Goal: Check status: Check status

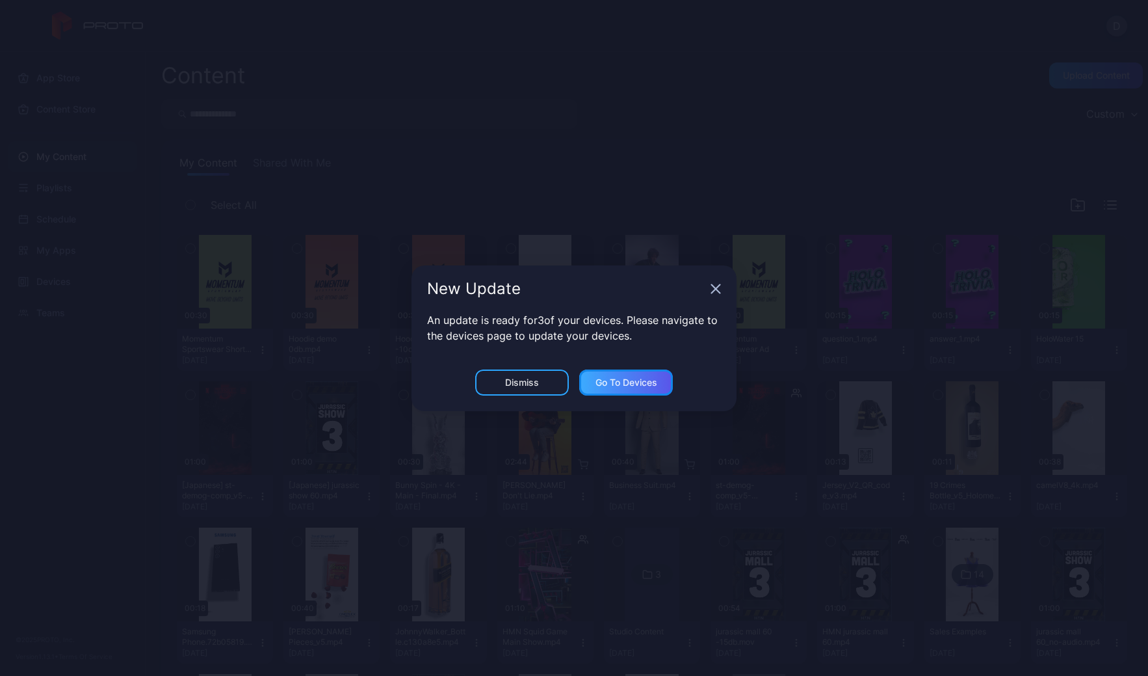
click at [648, 382] on div "Go to devices" at bounding box center [627, 382] width 62 height 10
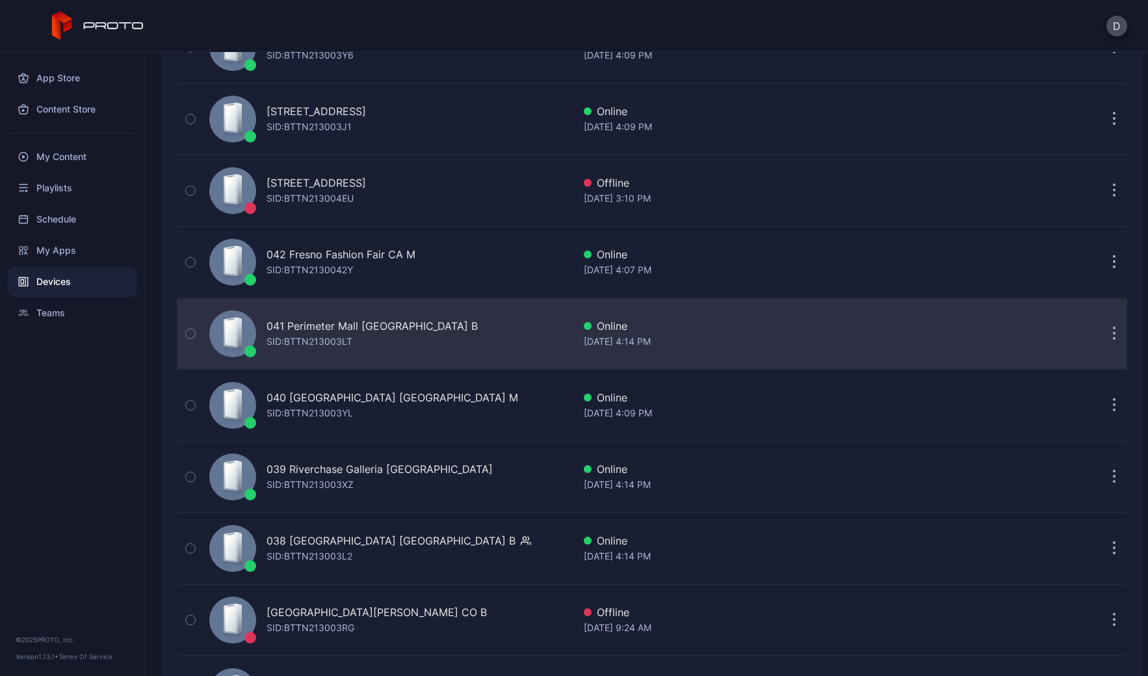
scroll to position [311, 0]
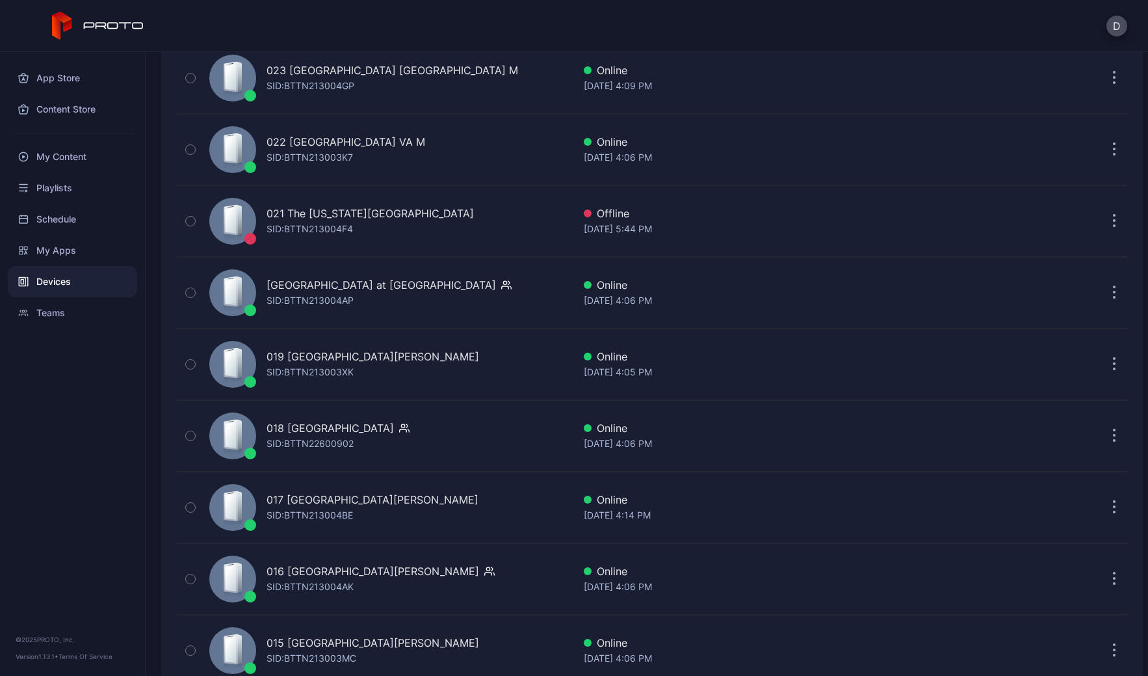
scroll to position [2009, 0]
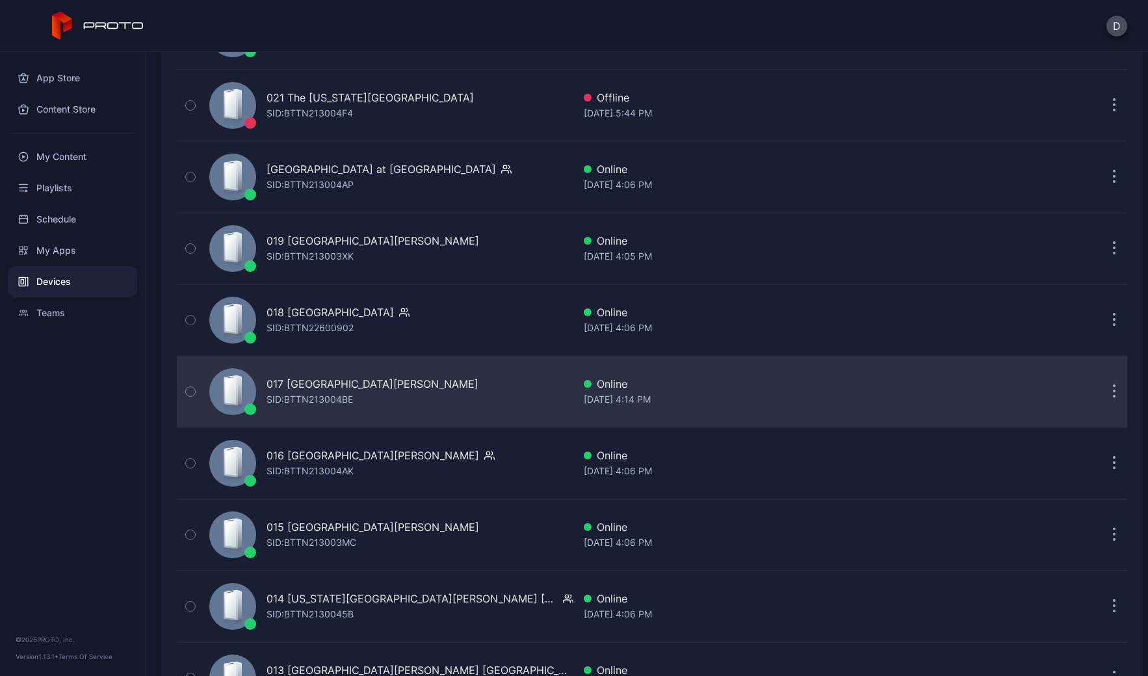
click at [439, 390] on div "017 Sawgrass Mills FL SID: BTTN213004BE" at bounding box center [388, 391] width 369 height 65
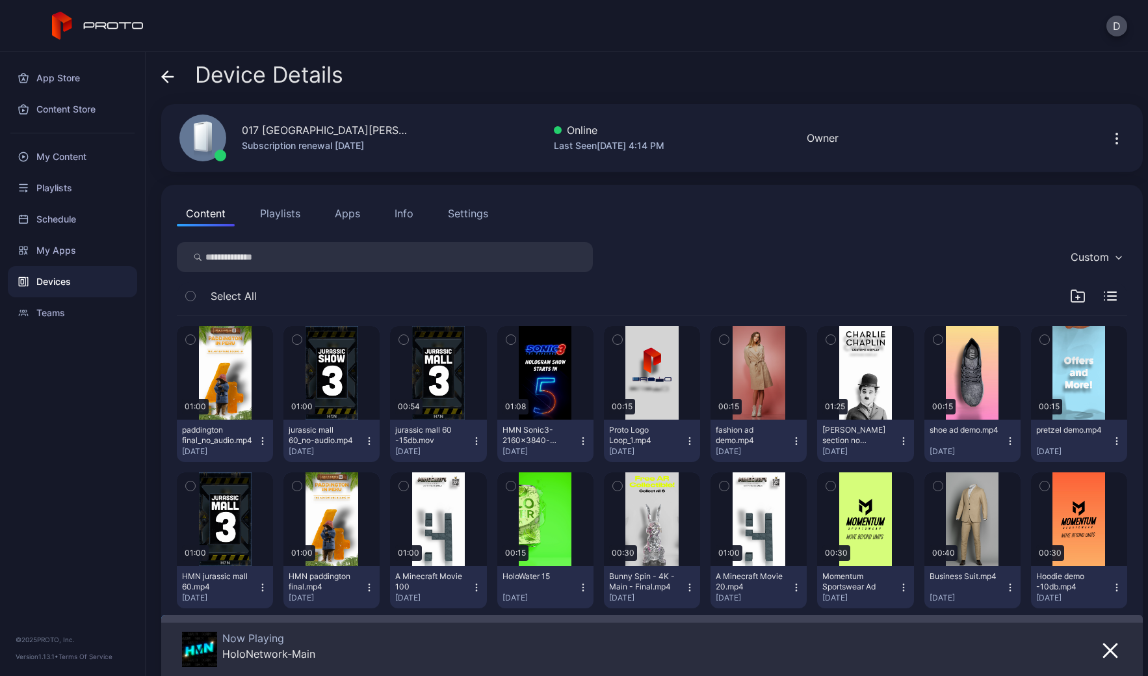
click at [171, 70] on icon at bounding box center [167, 76] width 13 height 13
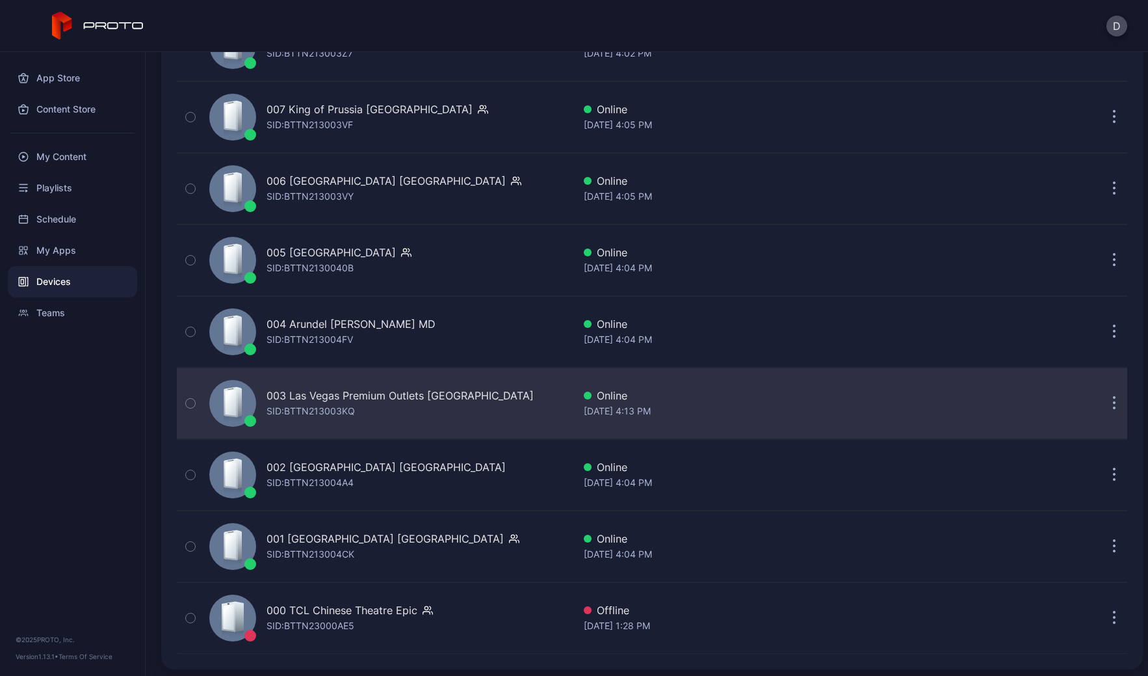
scroll to position [3002, 0]
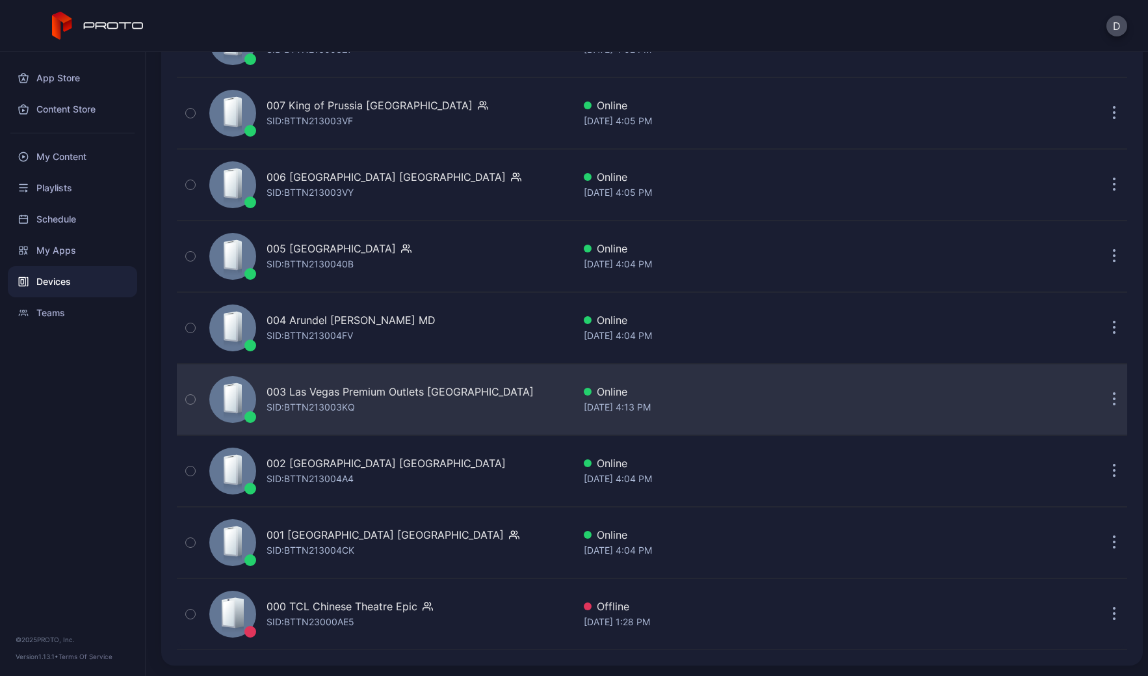
click at [471, 396] on div "003 Las Vegas Premium Outlets [GEOGRAPHIC_DATA]" at bounding box center [400, 392] width 267 height 16
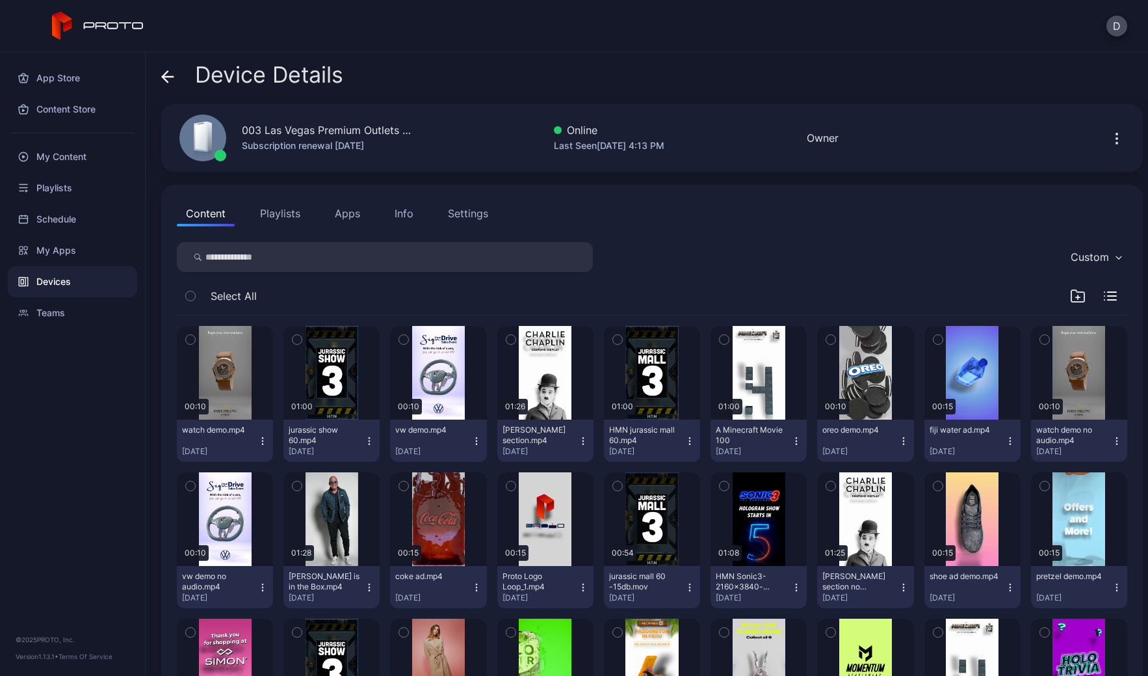
click at [354, 218] on button "Apps" at bounding box center [348, 213] width 44 height 26
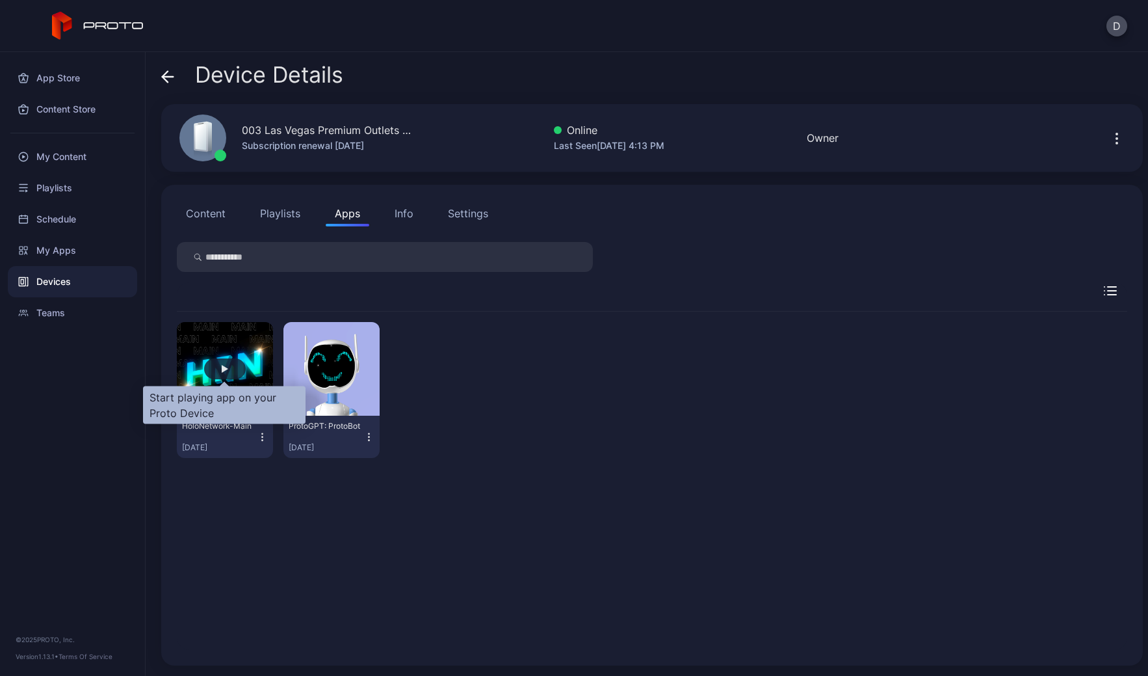
click at [230, 371] on div "button" at bounding box center [225, 368] width 42 height 21
click at [218, 360] on div "button" at bounding box center [225, 368] width 42 height 21
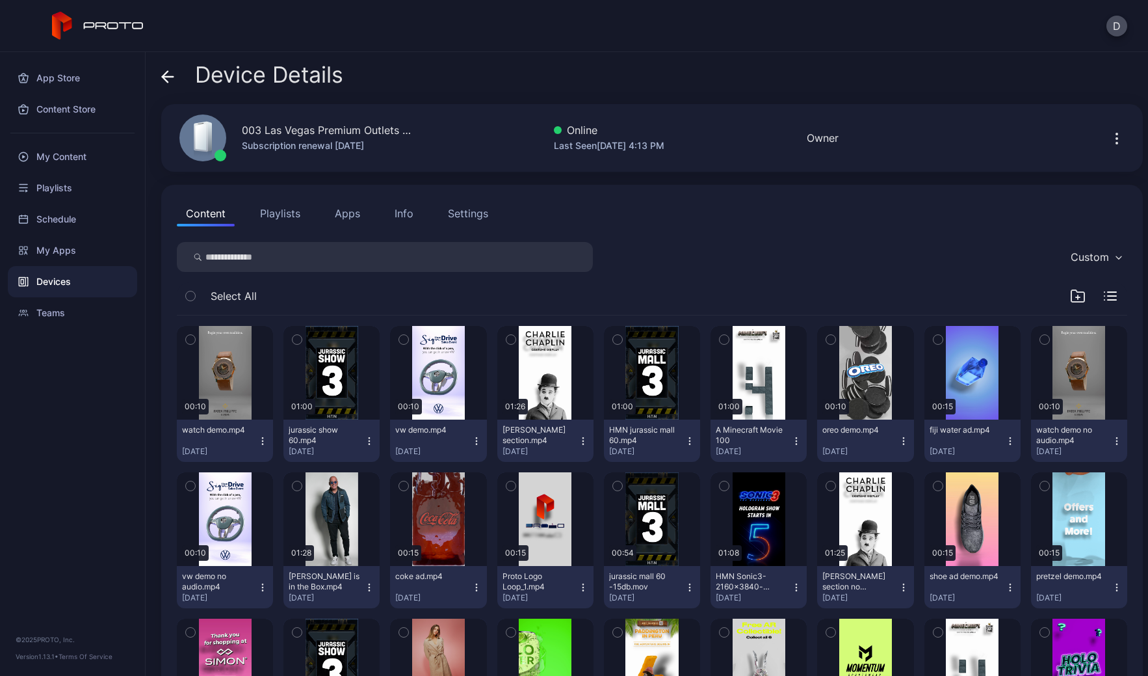
click at [1109, 139] on icon "button" at bounding box center [1117, 139] width 16 height 16
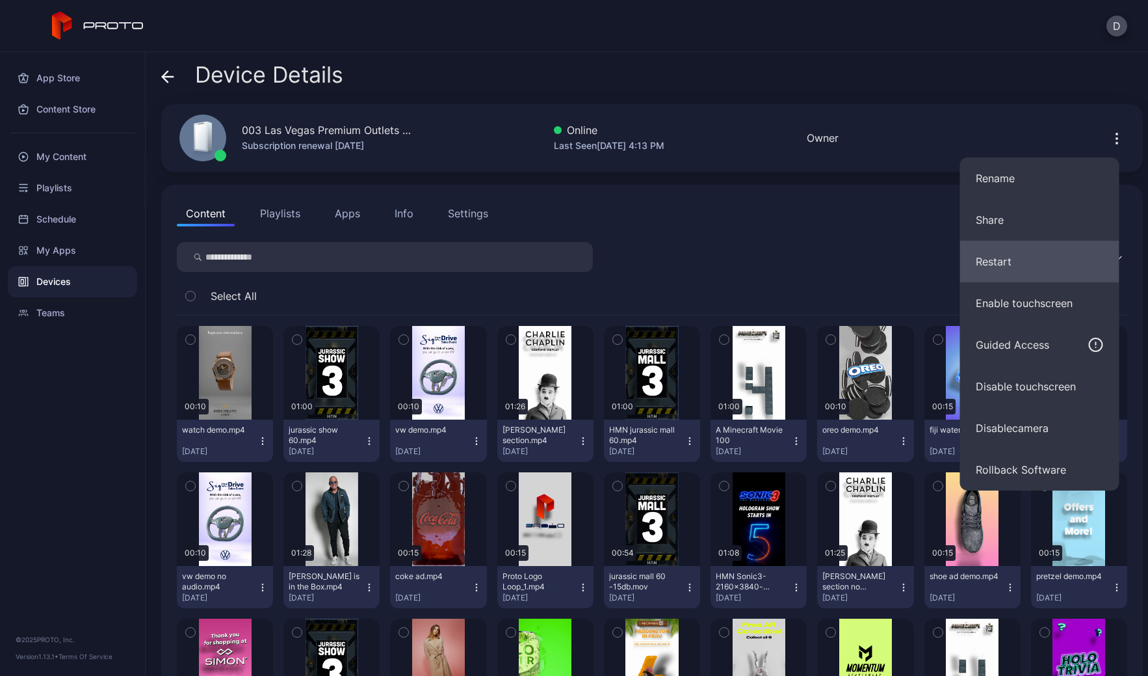
click at [1000, 258] on button "Restart" at bounding box center [1039, 262] width 159 height 42
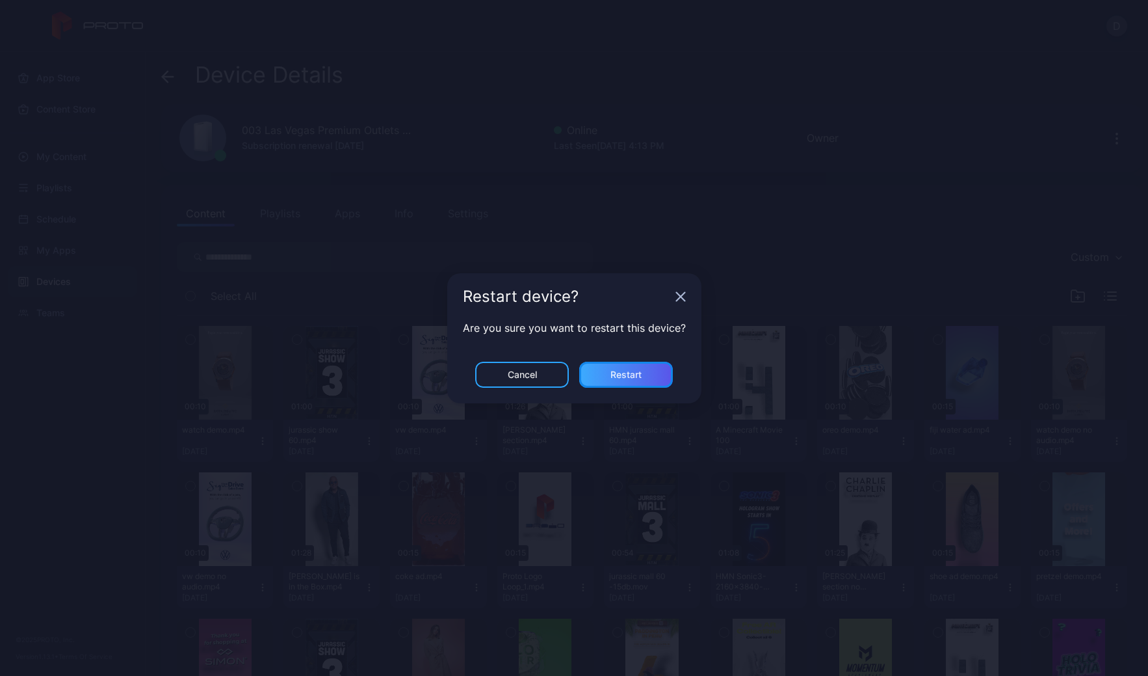
click at [620, 376] on div "Restart" at bounding box center [626, 374] width 31 height 10
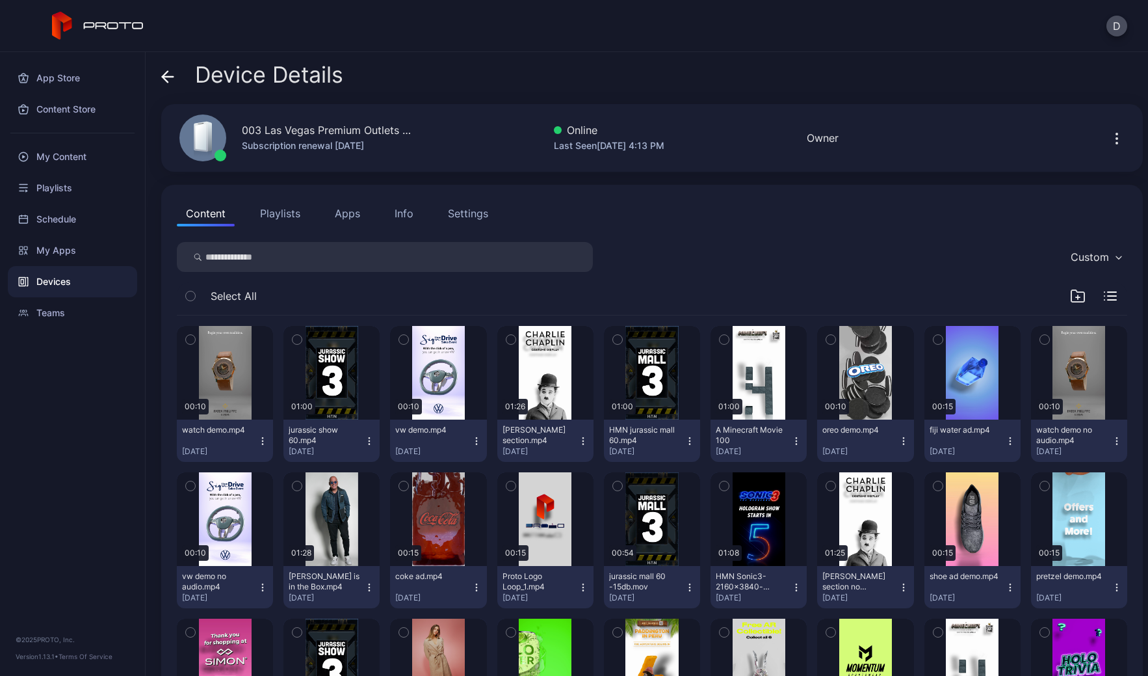
click at [170, 75] on icon at bounding box center [167, 76] width 13 height 13
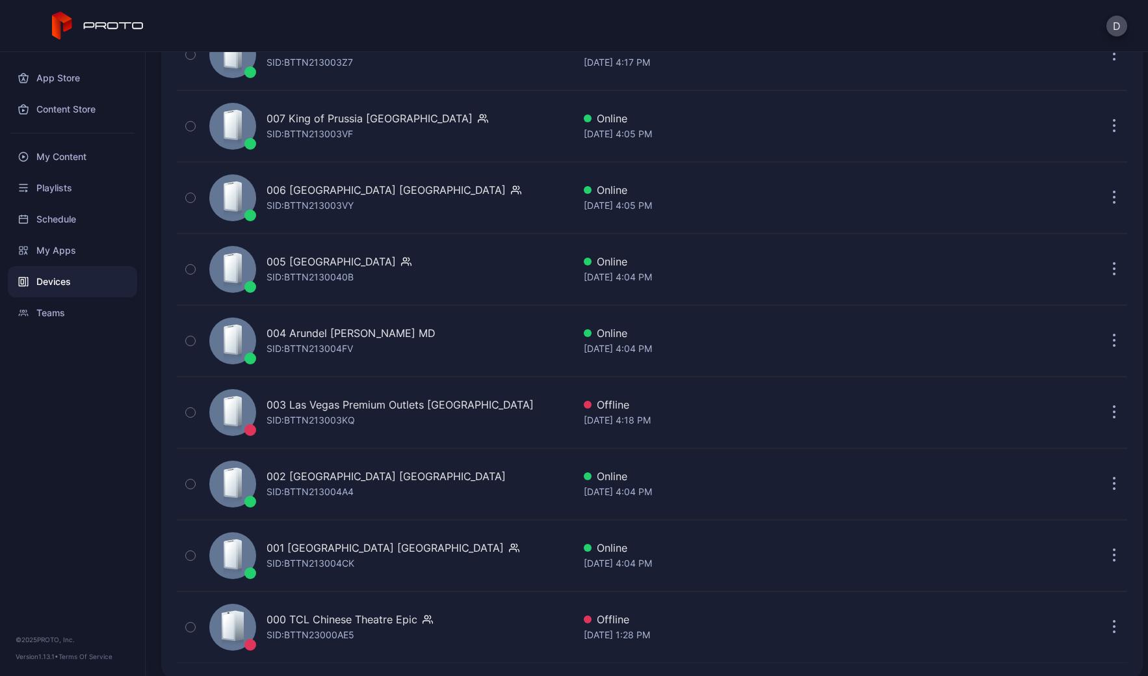
scroll to position [3002, 0]
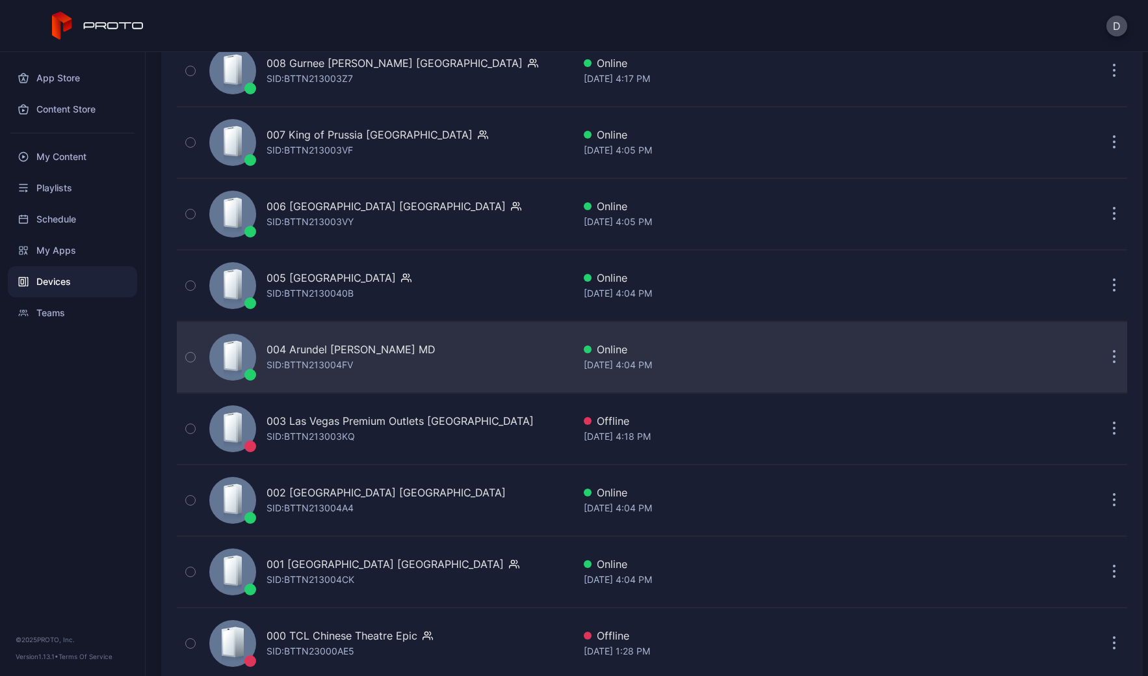
scroll to position [3002, 0]
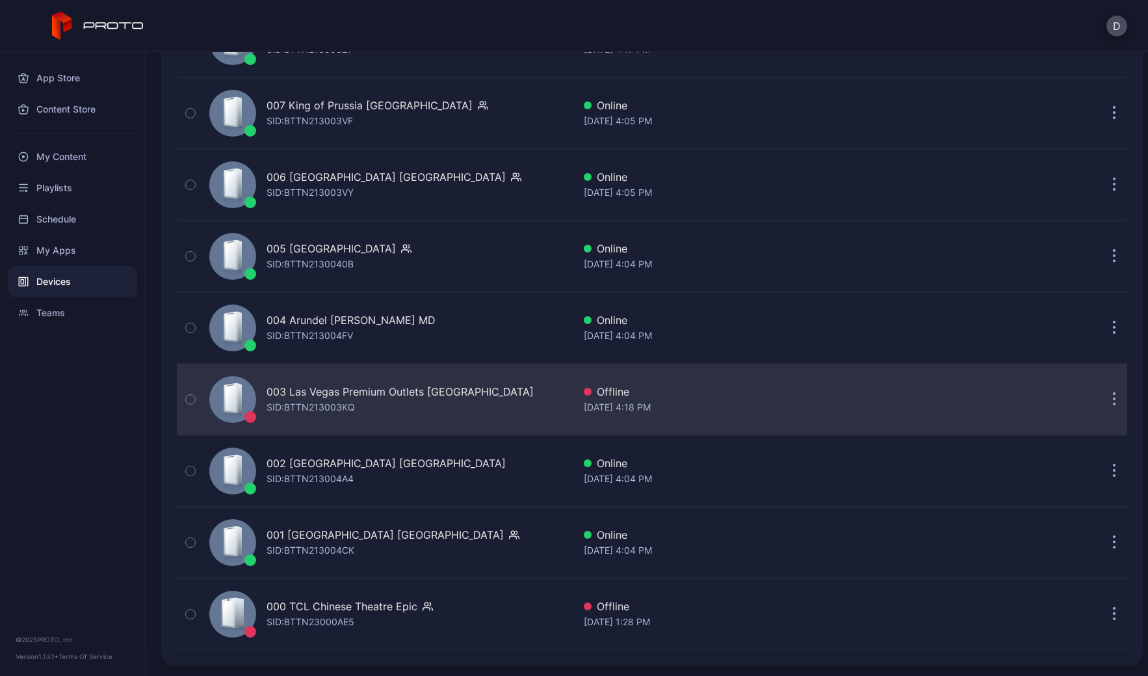
click at [505, 382] on div "003 Las Vegas Premium Outlets [GEOGRAPHIC_DATA] SID: BTTN213003KQ" at bounding box center [388, 399] width 369 height 65
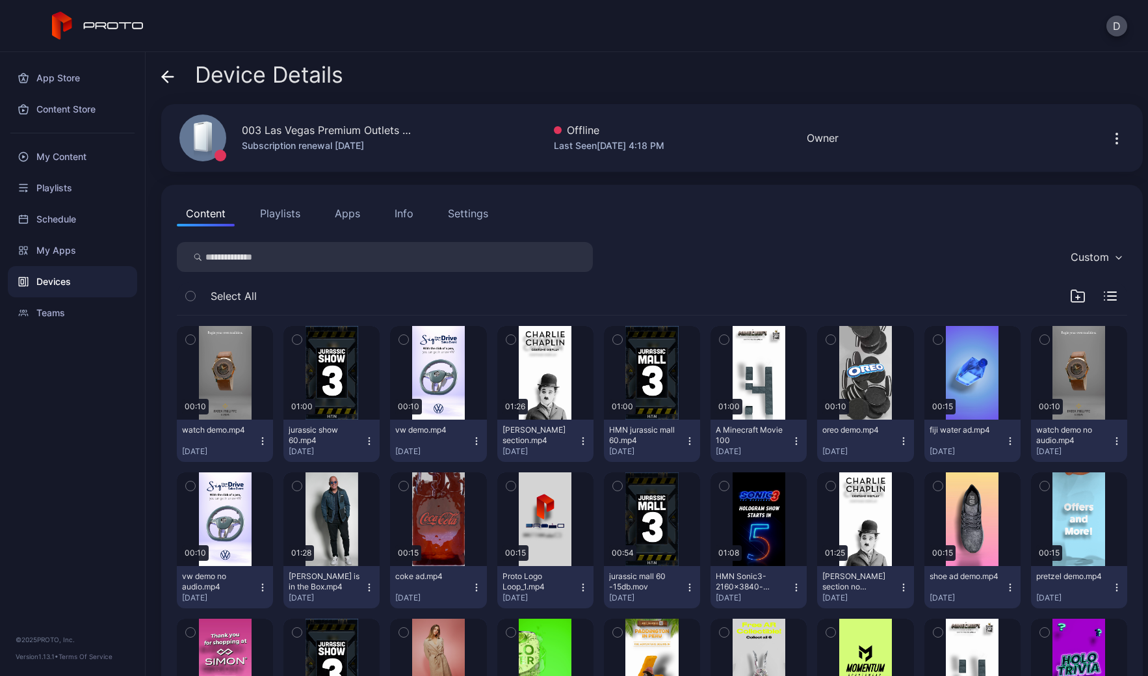
click at [166, 74] on icon at bounding box center [167, 76] width 13 height 13
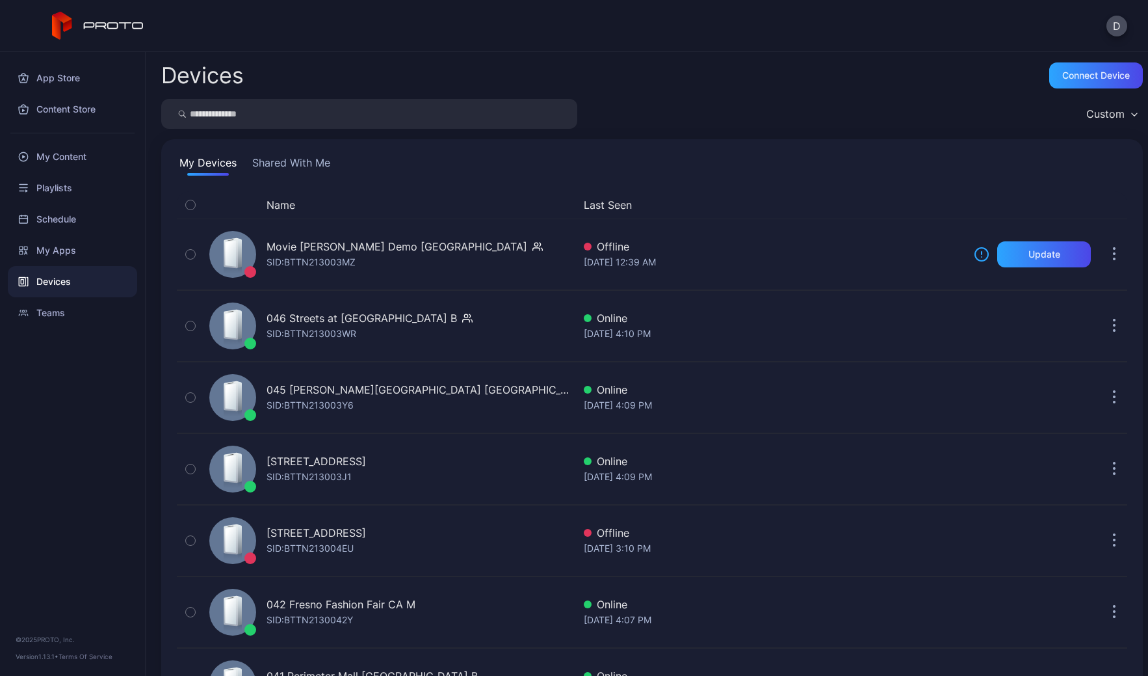
scroll to position [3002, 0]
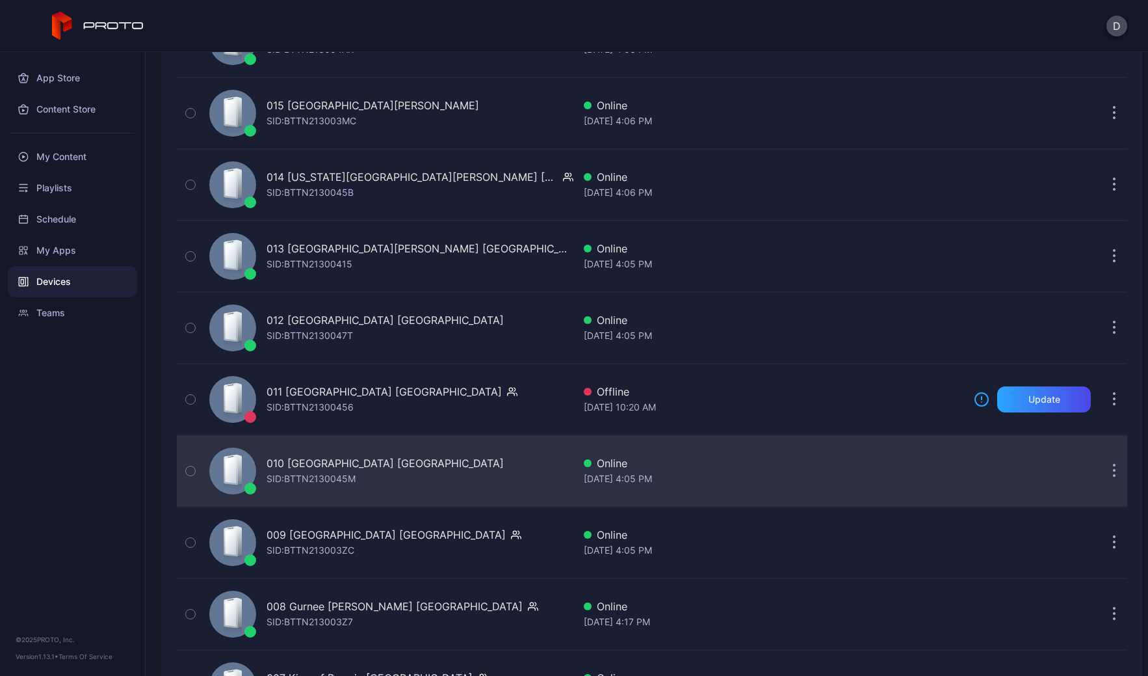
scroll to position [3002, 0]
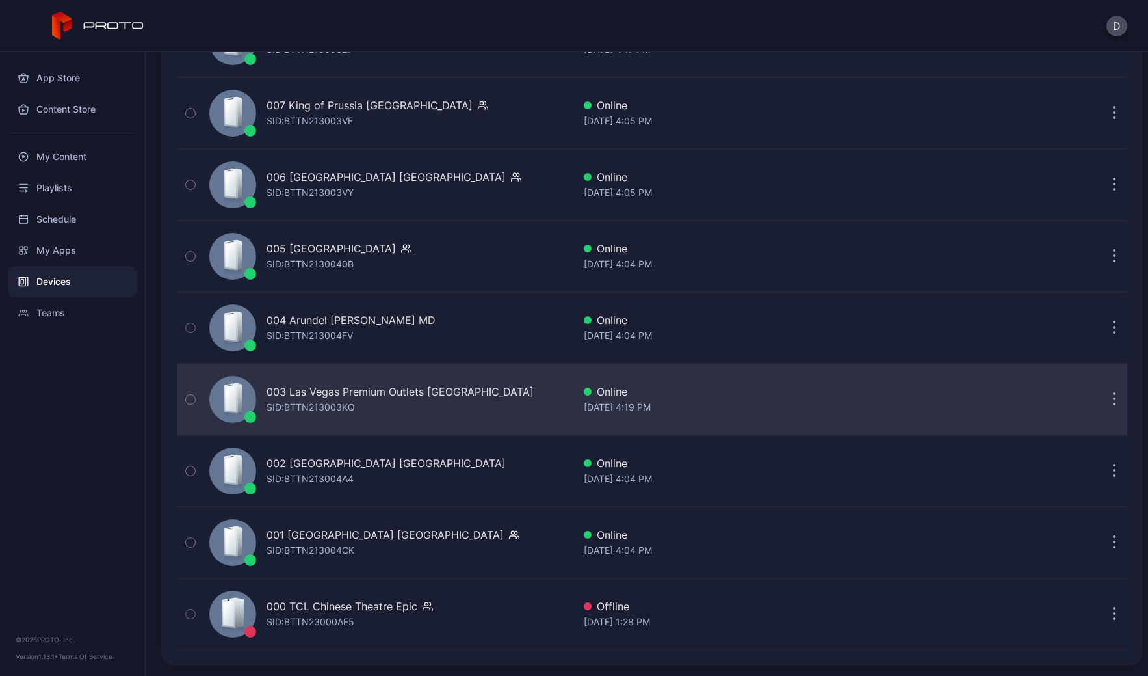
click at [507, 403] on div "003 Las Vegas Premium Outlets [GEOGRAPHIC_DATA] SID: BTTN213003KQ" at bounding box center [388, 399] width 369 height 65
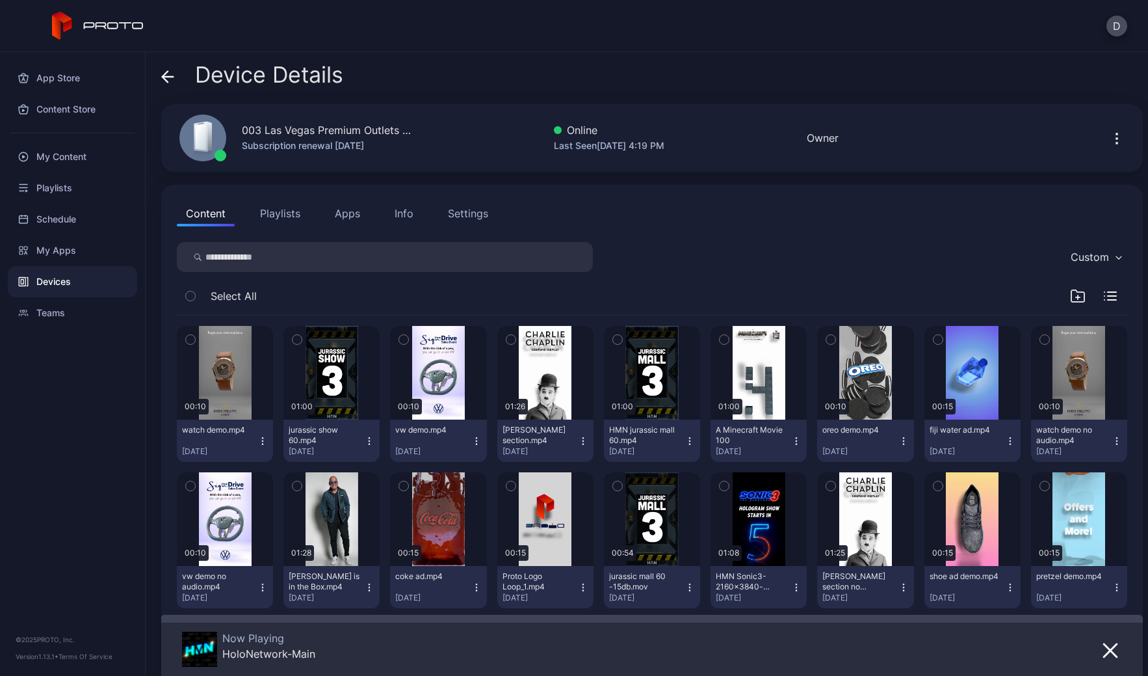
click at [165, 74] on icon at bounding box center [165, 76] width 5 height 11
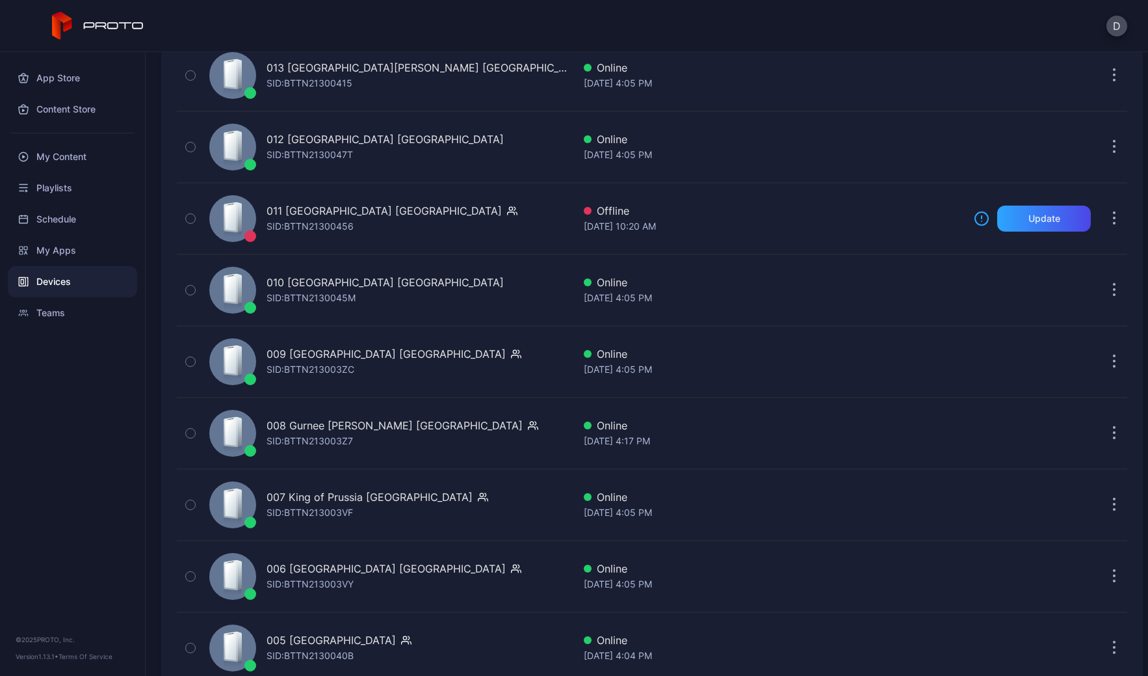
scroll to position [3002, 0]
